Goal: Communication & Community: Answer question/provide support

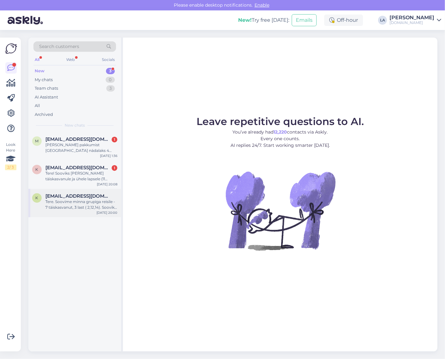
click at [103, 196] on span "[EMAIL_ADDRESS][DOMAIN_NAME]" at bounding box center [78, 196] width 66 height 6
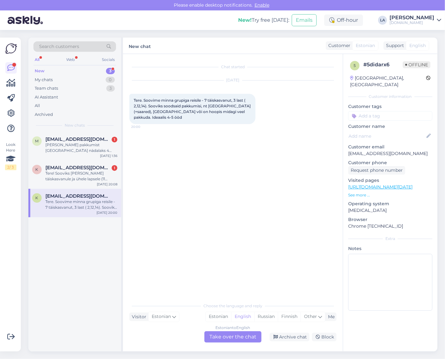
click at [249, 337] on div "Estonian to English Take over the chat" at bounding box center [232, 336] width 57 height 11
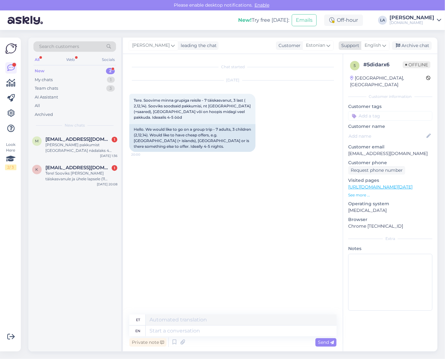
click at [375, 43] on span "English" at bounding box center [373, 45] width 16 height 7
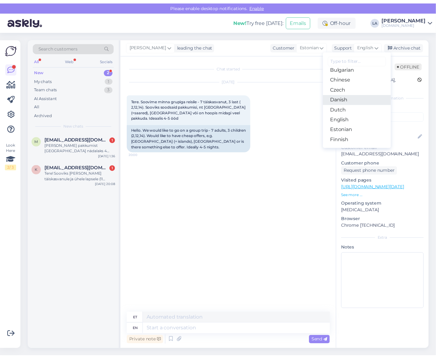
scroll to position [39, 0]
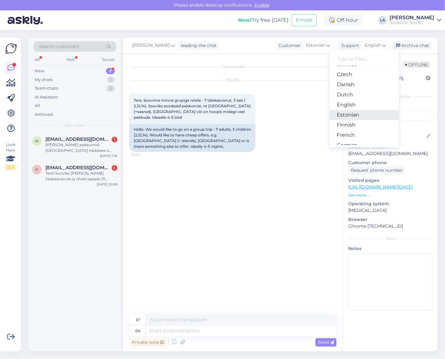
click at [351, 116] on link "Estonian" at bounding box center [364, 115] width 69 height 10
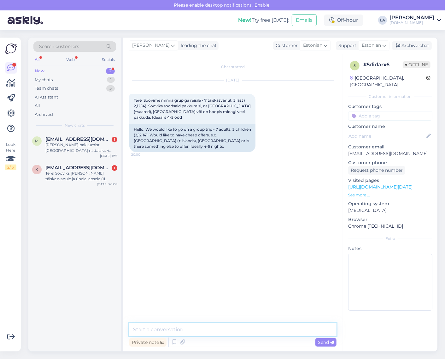
click at [148, 330] on textarea at bounding box center [232, 329] width 207 height 13
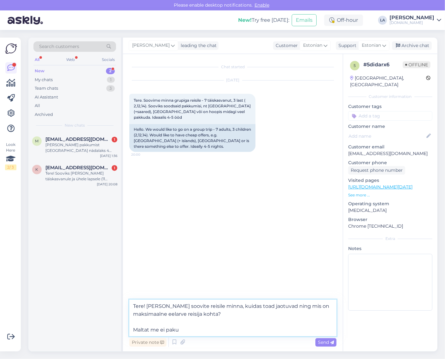
type textarea "Tere! [PERSON_NAME] soovite reisile minna, kuidas toad jaotuvad ning mis on mak…"
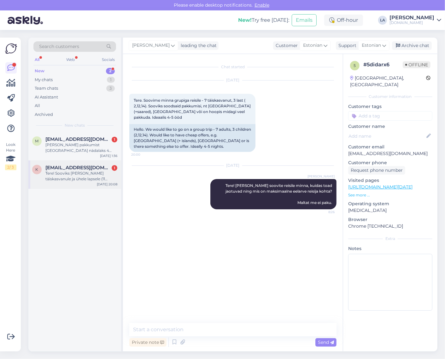
click at [89, 172] on div "Tere! Sooviks [PERSON_NAME] täiskasvanule ja ühele lapsele (11 aastane) oktoobr…" at bounding box center [81, 175] width 72 height 11
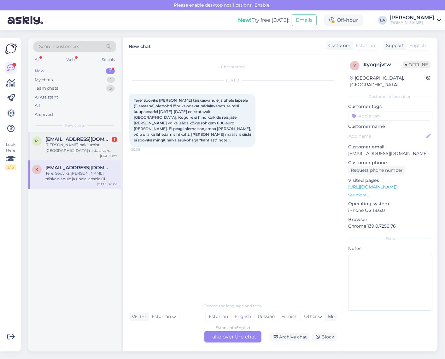
click at [83, 142] on div "[PERSON_NAME] pakkumist [GEOGRAPHIC_DATA] nädalaks 4 täiskasvanut ja 2 last ( 1…" at bounding box center [81, 147] width 72 height 11
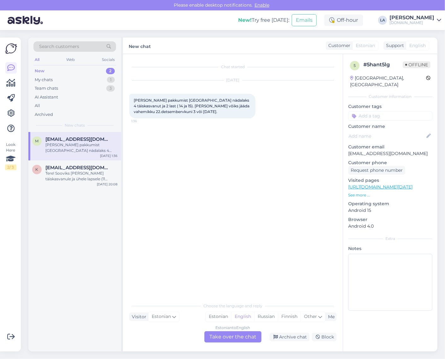
click at [256, 333] on div "Estonian to English Take over the chat" at bounding box center [232, 336] width 57 height 11
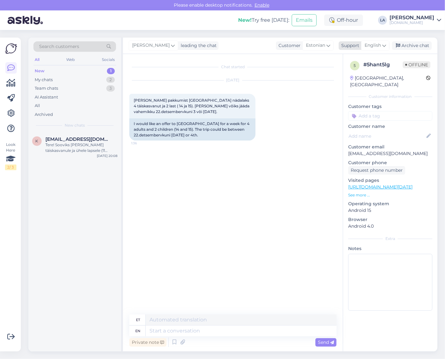
click at [380, 45] on span "English" at bounding box center [373, 45] width 16 height 7
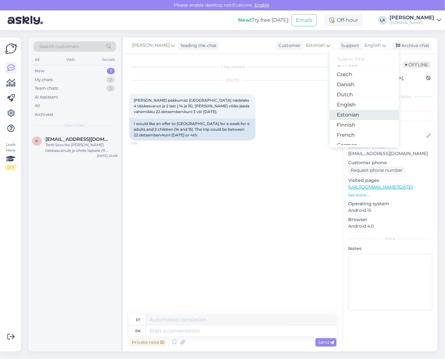
click at [356, 115] on link "Estonian" at bounding box center [364, 115] width 69 height 10
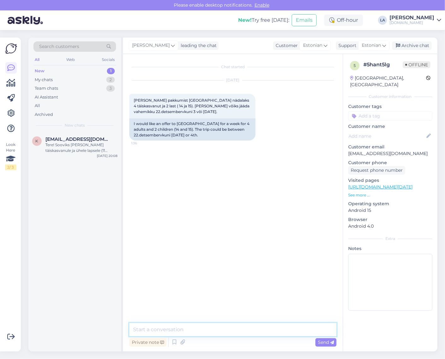
click at [175, 324] on textarea at bounding box center [232, 329] width 207 height 13
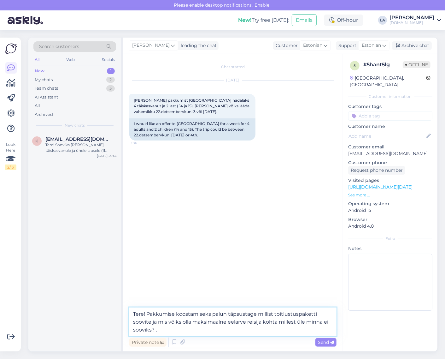
type textarea "Tere! Pakkumise koostamiseks palun täpsustage millist toitlustuspaketti soovite…"
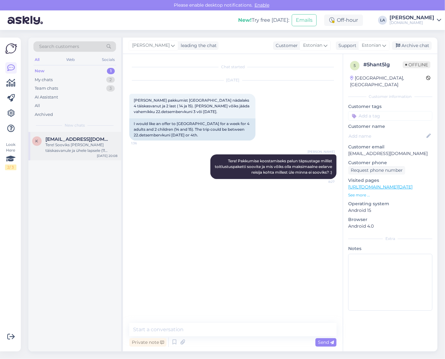
click at [93, 156] on div "k [EMAIL_ADDRESS][DOMAIN_NAME] Tere! Sooviks [PERSON_NAME] täiskasvanule ja ühe…" at bounding box center [74, 146] width 93 height 28
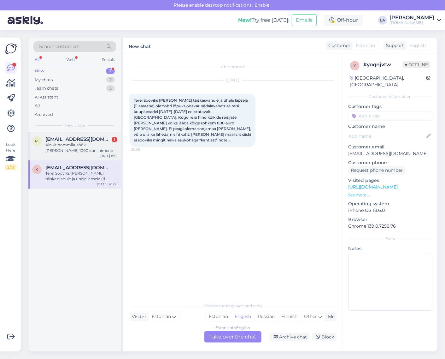
click at [98, 149] on div "Ainult hommikusöök [PERSON_NAME] 1000 euri inimene" at bounding box center [81, 147] width 72 height 11
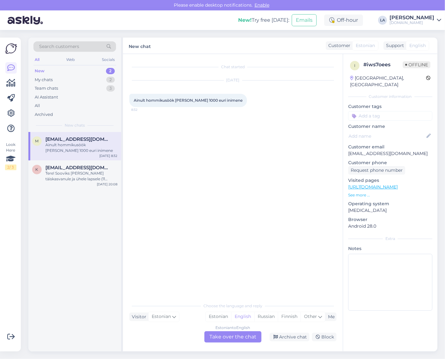
click at [234, 335] on div "Estonian to English Take over the chat" at bounding box center [232, 336] width 57 height 11
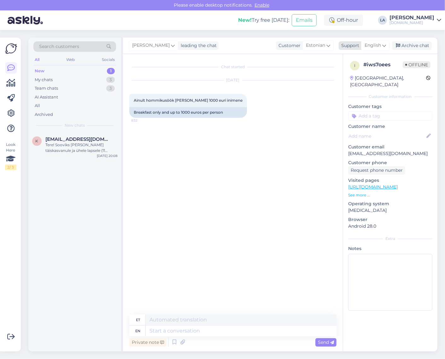
click at [374, 44] on span "English" at bounding box center [373, 45] width 16 height 7
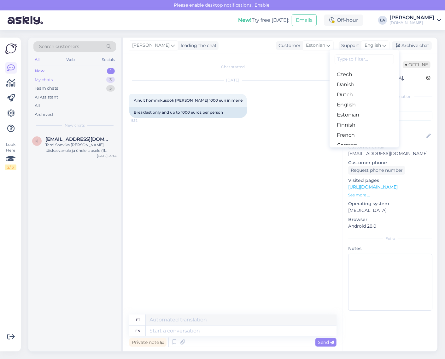
click at [96, 75] on div "My chats 3" at bounding box center [74, 79] width 83 height 9
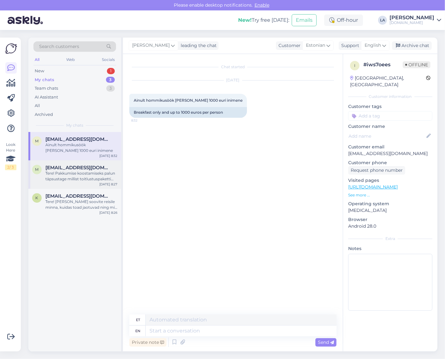
click at [85, 169] on div "[EMAIL_ADDRESS][DOMAIN_NAME]" at bounding box center [81, 168] width 72 height 6
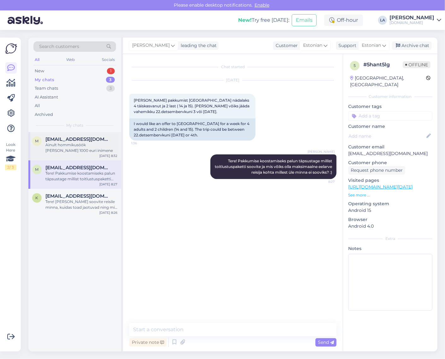
click at [80, 152] on div "Ainult hommikusöök [PERSON_NAME] 1000 euri inimene" at bounding box center [81, 147] width 72 height 11
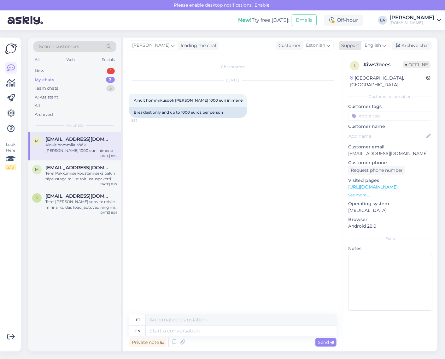
click at [379, 45] on span "English" at bounding box center [373, 45] width 16 height 7
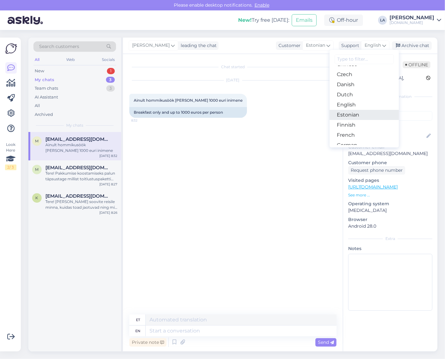
click at [366, 117] on link "Estonian" at bounding box center [364, 115] width 69 height 10
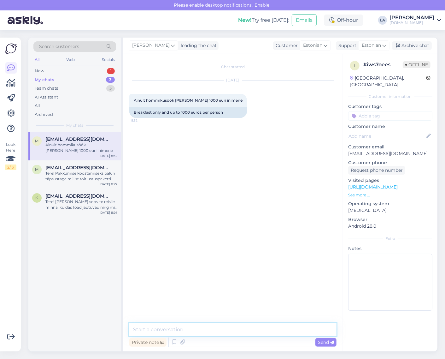
click at [179, 335] on textarea at bounding box center [232, 329] width 207 height 13
type textarea "Hästi, vaatame kõik pakkumised [PERSON_NAME] saadame meilile tänase päeva jooks…"
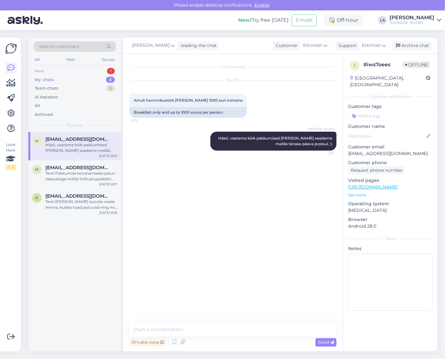
click at [104, 71] on div "New 1" at bounding box center [74, 71] width 83 height 9
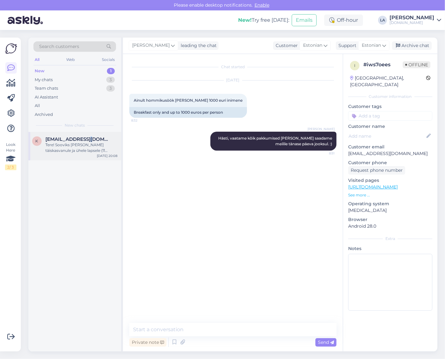
click at [89, 139] on span "[EMAIL_ADDRESS][DOMAIN_NAME]" at bounding box center [78, 139] width 66 height 6
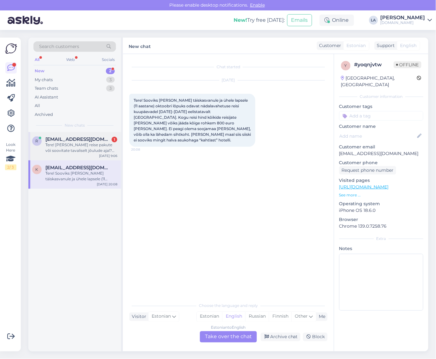
click at [109, 136] on div "[EMAIL_ADDRESS][DOMAIN_NAME] 1" at bounding box center [81, 139] width 72 height 6
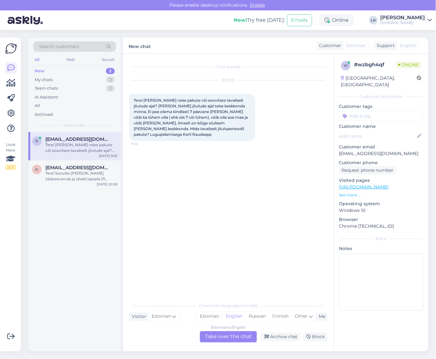
click at [251, 332] on div "Estonian to English Take over the chat" at bounding box center [228, 336] width 57 height 11
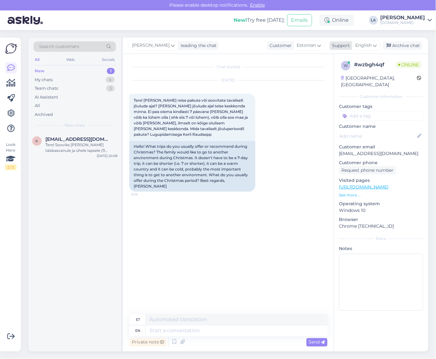
click at [368, 47] on span "English" at bounding box center [364, 45] width 16 height 7
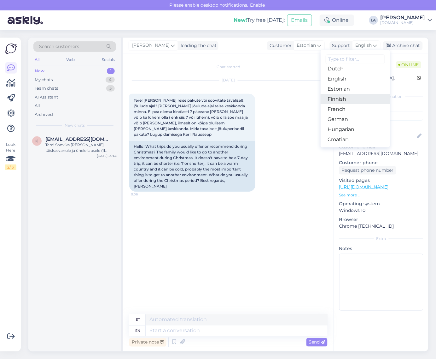
scroll to position [79, 0]
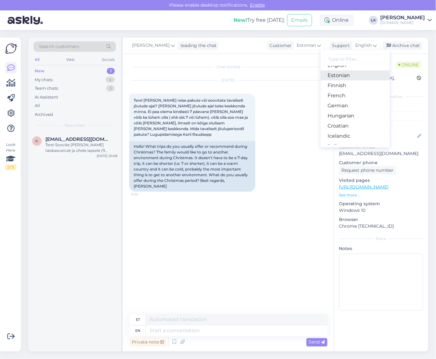
click at [340, 76] on link "Estonian" at bounding box center [355, 75] width 69 height 10
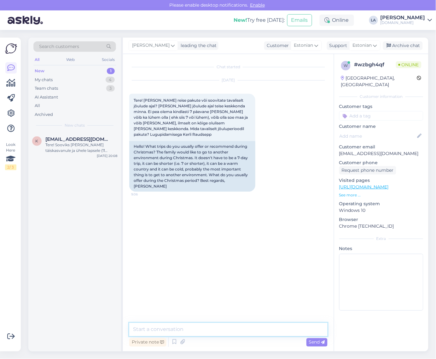
click at [204, 334] on textarea at bounding box center [228, 329] width 198 height 13
type textarea "Tere! Kui eelistate nädalast reisi, siis on Egiptus populaarne. :)"
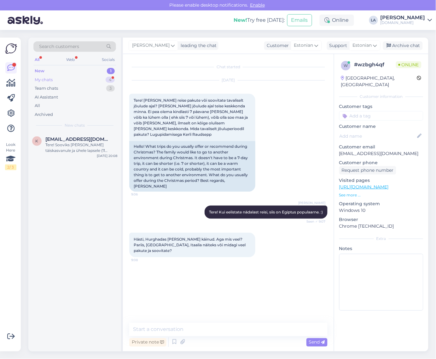
click at [112, 79] on div "4" at bounding box center [110, 80] width 9 height 6
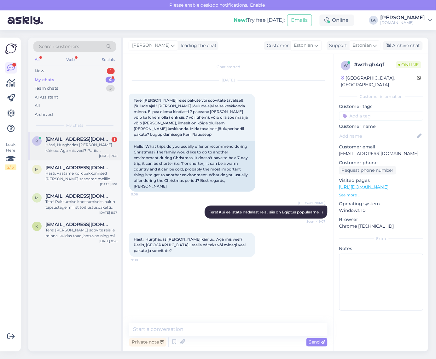
click at [99, 147] on div "Hästi, Hurghadas [PERSON_NAME] käinud. Aga mis veel? Pariis, [GEOGRAPHIC_DATA],…" at bounding box center [81, 147] width 72 height 11
click at [197, 334] on textarea at bounding box center [228, 329] width 198 height 13
type textarea "Meie selliseid sihtkohti ei paku. :)"
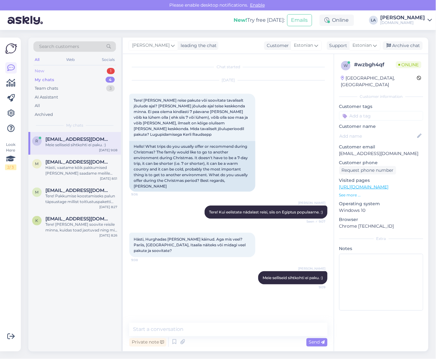
click at [105, 72] on div "New 1" at bounding box center [74, 71] width 83 height 9
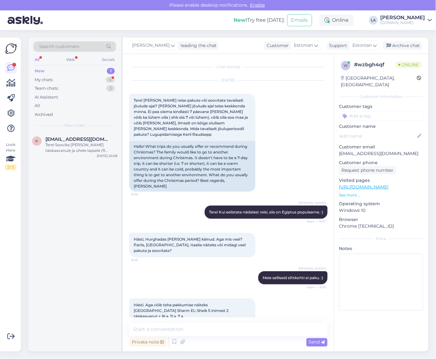
scroll to position [0, 0]
click at [181, 333] on textarea at bounding box center [228, 329] width 198 height 13
type textarea "[PERSON_NAME] kas jõulud soovikiste siis seal veeta? ;)"
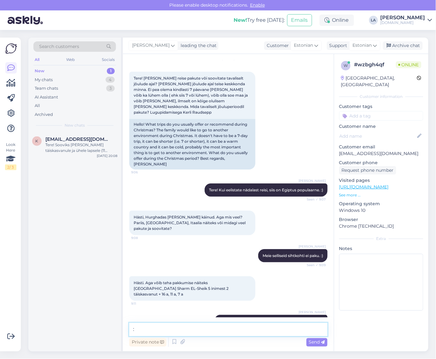
type textarea ":)"
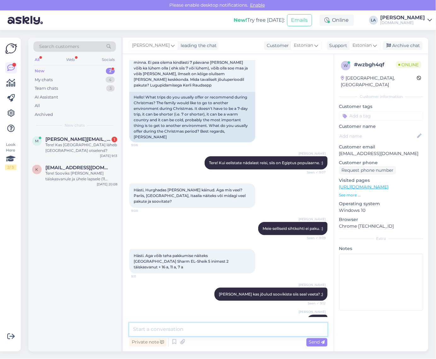
scroll to position [82, 0]
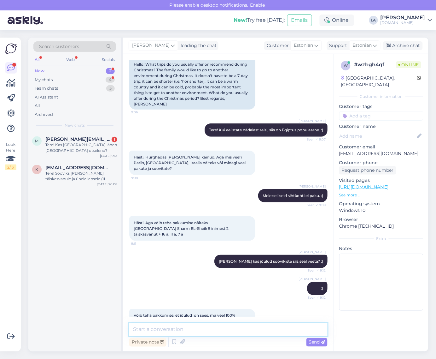
click at [179, 325] on textarea at bounding box center [228, 329] width 198 height 13
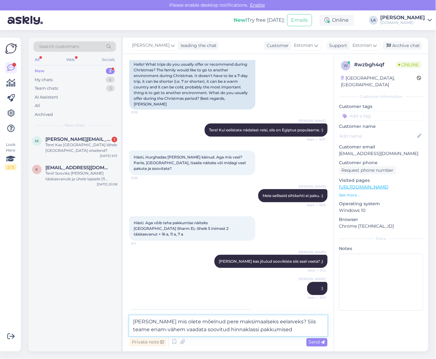
type textarea "[PERSON_NAME] mis olete mõelnud pere maksimaalseks eelarveks? Siis teame enam-v…"
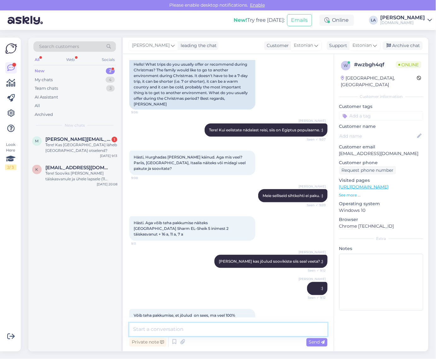
scroll to position [121, 0]
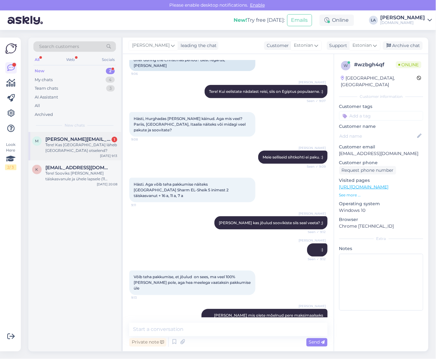
click at [84, 145] on div "Tere! Kas [GEOGRAPHIC_DATA] läheb [GEOGRAPHIC_DATA] otselend?" at bounding box center [81, 147] width 72 height 11
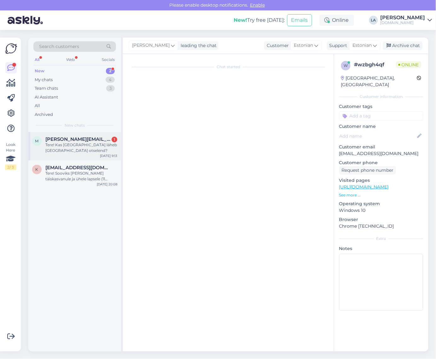
scroll to position [0, 0]
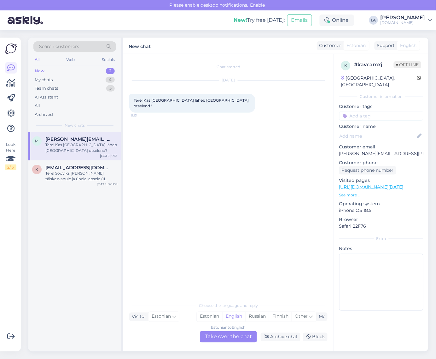
click at [250, 337] on div "Estonian to English Take over the chat" at bounding box center [228, 336] width 57 height 11
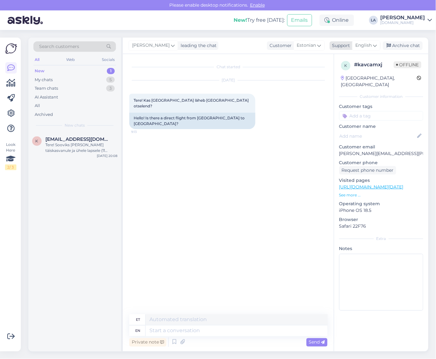
click at [369, 46] on span "English" at bounding box center [364, 45] width 16 height 7
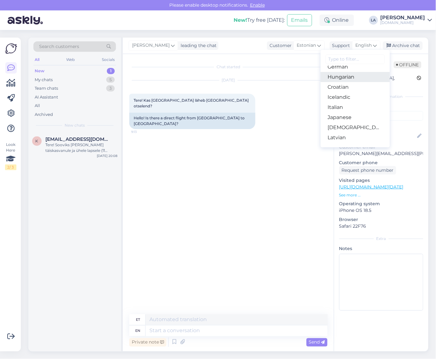
scroll to position [118, 0]
click at [337, 57] on input at bounding box center [355, 59] width 59 height 10
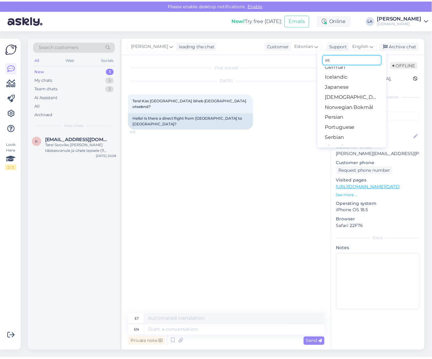
scroll to position [0, 0]
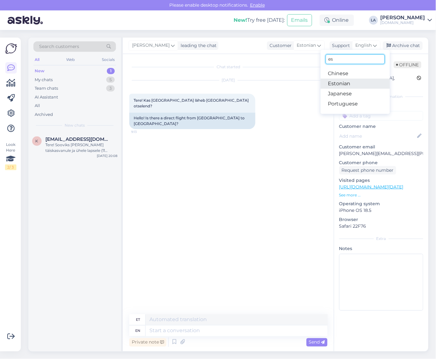
type input "es"
click at [338, 84] on link "Estonian" at bounding box center [355, 84] width 69 height 10
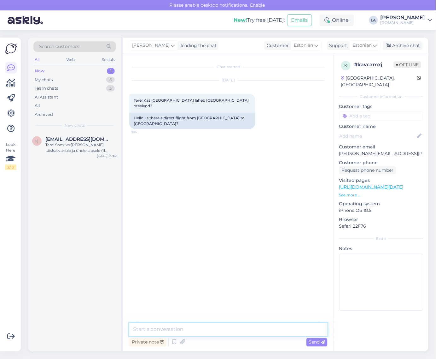
click at [172, 327] on textarea at bounding box center [228, 329] width 198 height 13
type textarea "Tere! Ja, otselend. :)"
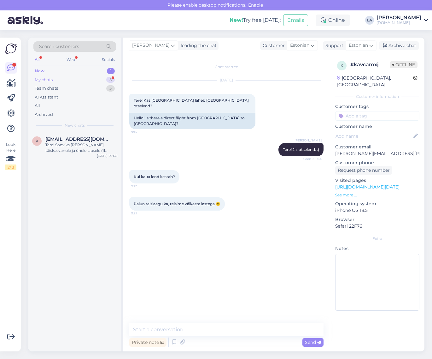
click at [109, 78] on div "5" at bounding box center [110, 80] width 9 height 6
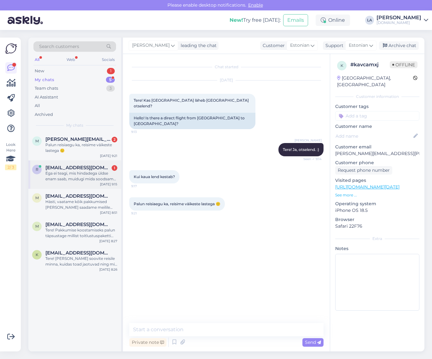
click at [79, 178] on div "Ega ei teagi, mis hindadega üldse enam saab, muidugi mida soodsam seda parem, a…" at bounding box center [81, 175] width 72 height 11
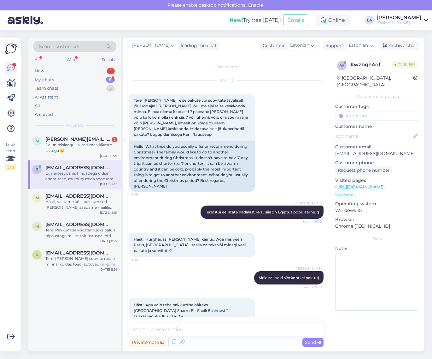
scroll to position [153, 0]
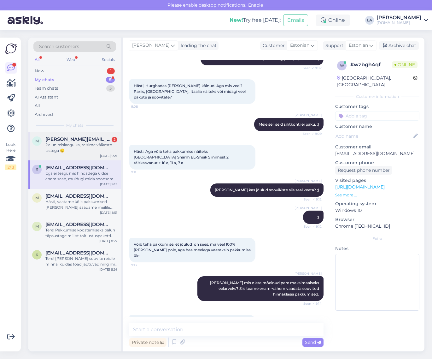
click at [88, 152] on div "Palun reisiaegu ka, reisime väikeste lastega 🙂" at bounding box center [81, 147] width 72 height 11
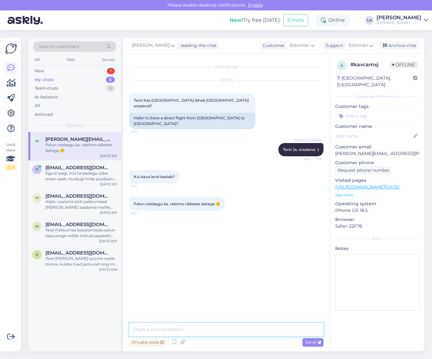
click at [195, 327] on textarea at bounding box center [226, 329] width 194 height 13
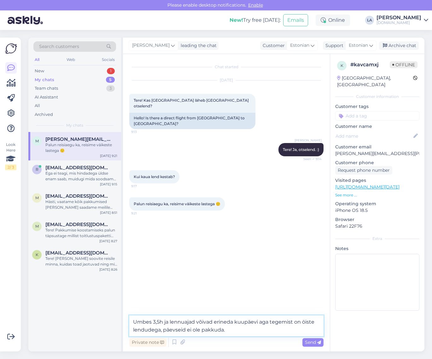
type textarea "Umbes 3,5h ja lennuajad võivad erineda kuupäevi aga tegemist on öiste lendudega…"
click at [319, 341] on icon at bounding box center [319, 342] width 4 height 4
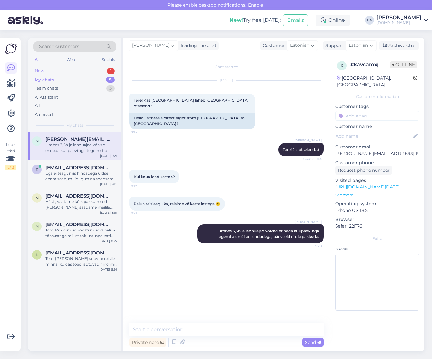
click at [97, 70] on div "New 1" at bounding box center [74, 71] width 83 height 9
